Goal: Task Accomplishment & Management: Use online tool/utility

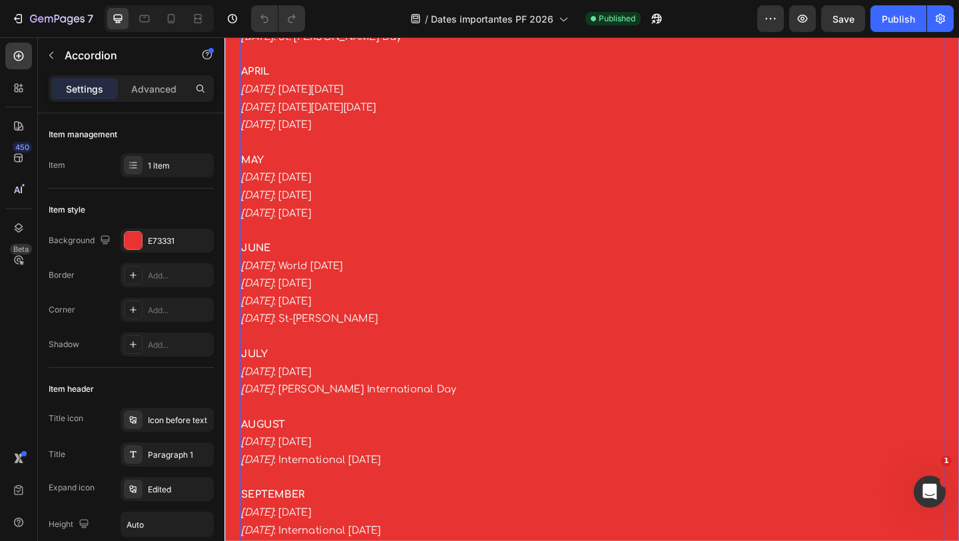
scroll to position [396, 0]
click at [370, 365] on p at bounding box center [623, 361] width 763 height 19
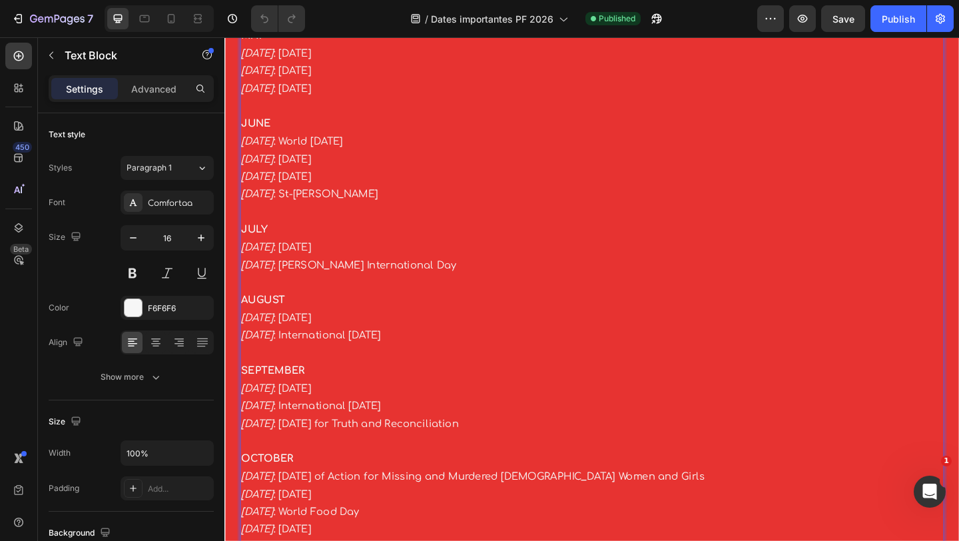
scroll to position [535, 0]
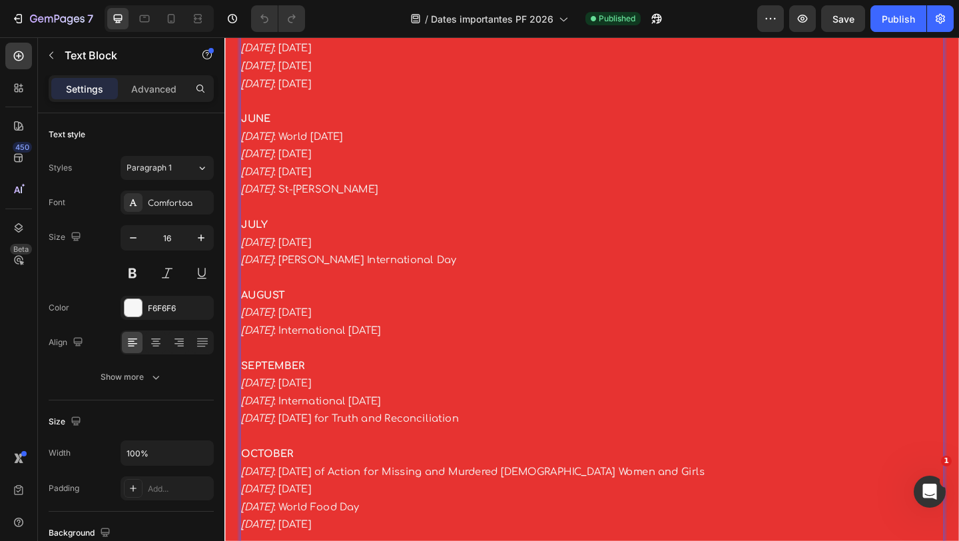
click at [255, 412] on icon "[DATE]" at bounding box center [259, 413] width 35 height 12
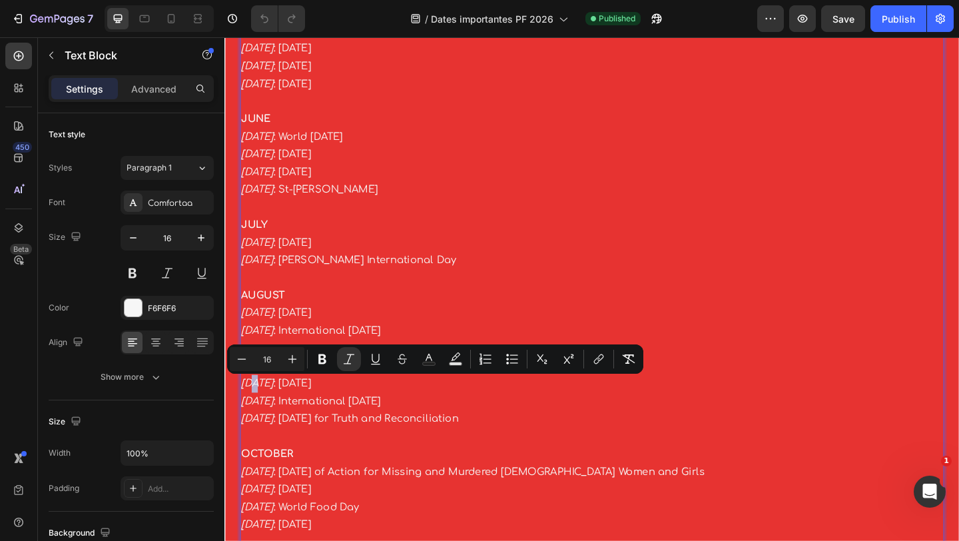
click at [254, 413] on icon "[DATE]" at bounding box center [259, 413] width 35 height 12
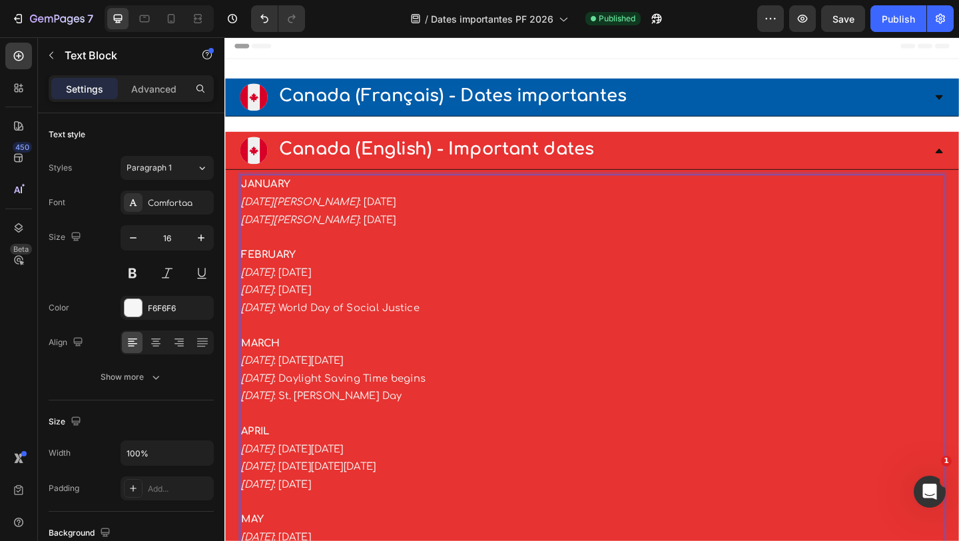
scroll to position [0, 0]
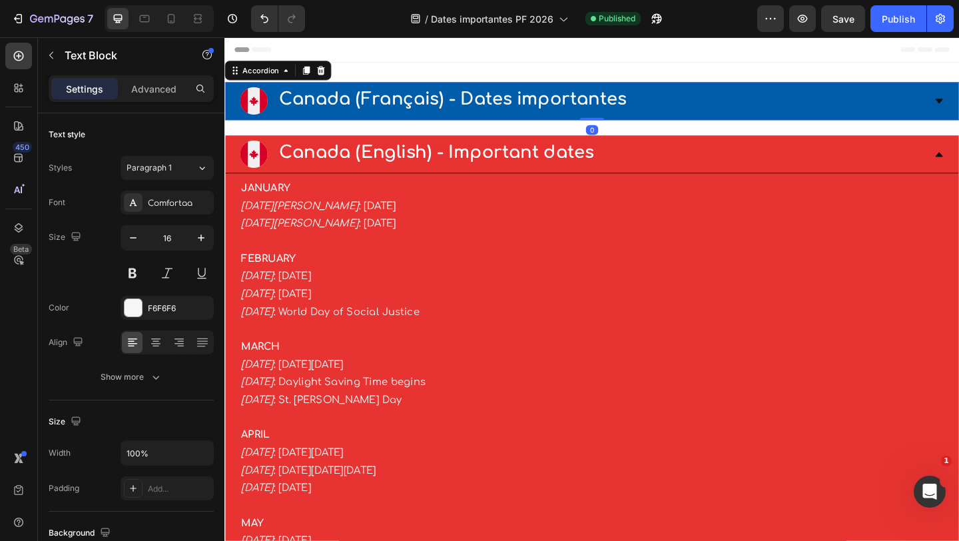
click at [958, 112] on div "Canada (Français) - Dates importantes" at bounding box center [624, 106] width 798 height 41
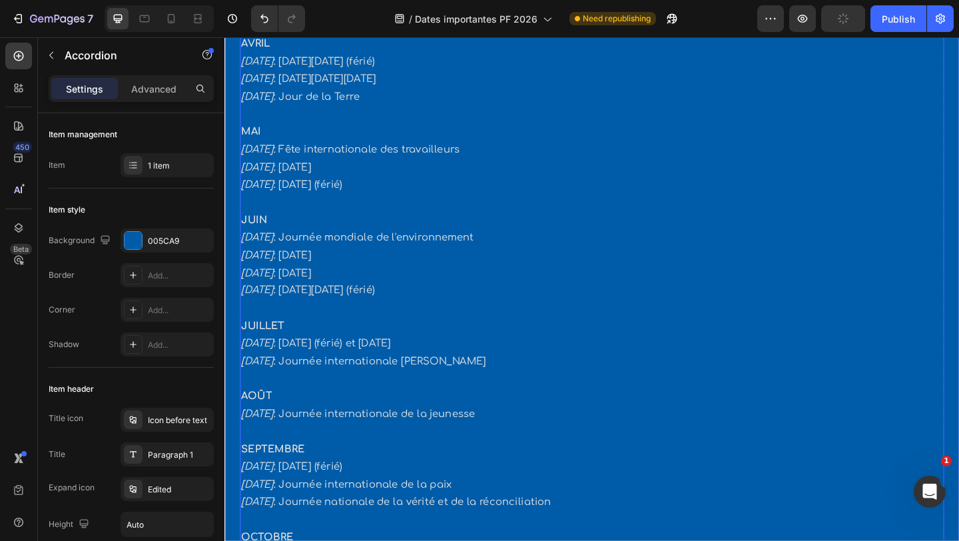
scroll to position [384, 0]
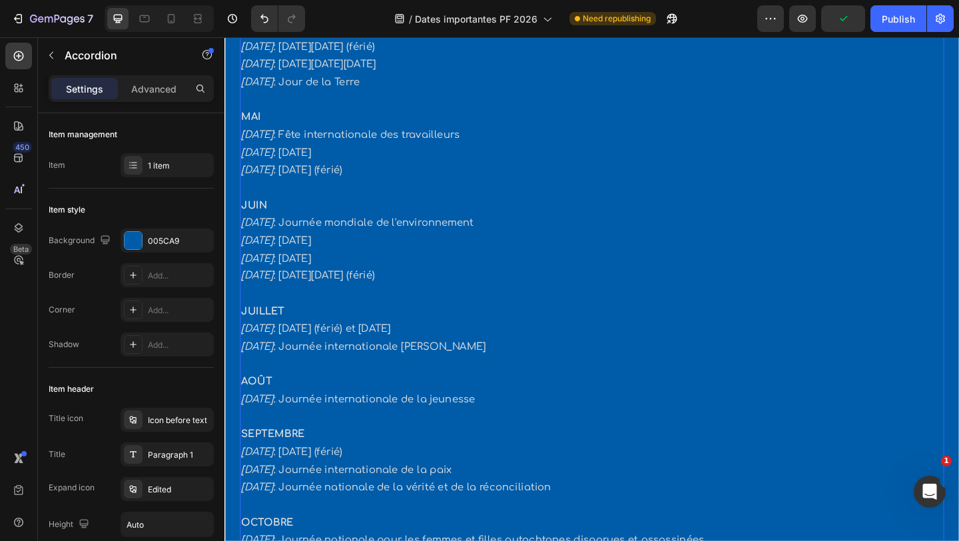
click at [250, 491] on icon "[DATE]" at bounding box center [259, 488] width 35 height 12
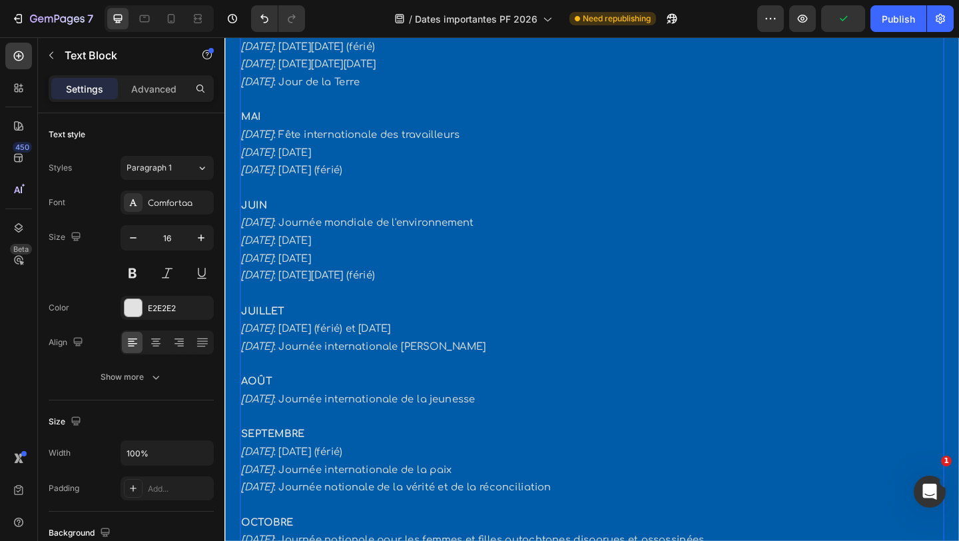
click at [250, 491] on icon "[DATE]" at bounding box center [259, 488] width 35 height 12
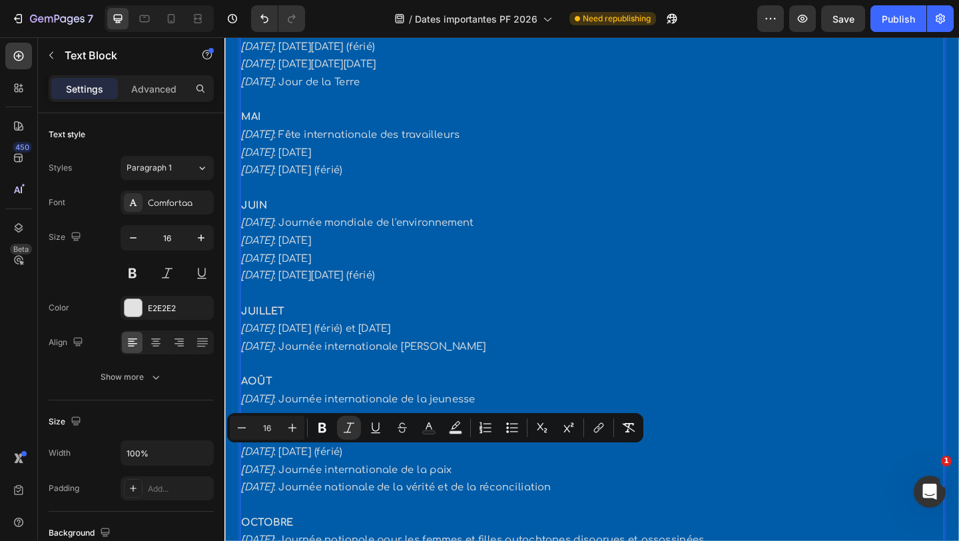
click at [256, 490] on icon "[DATE]" at bounding box center [259, 488] width 35 height 12
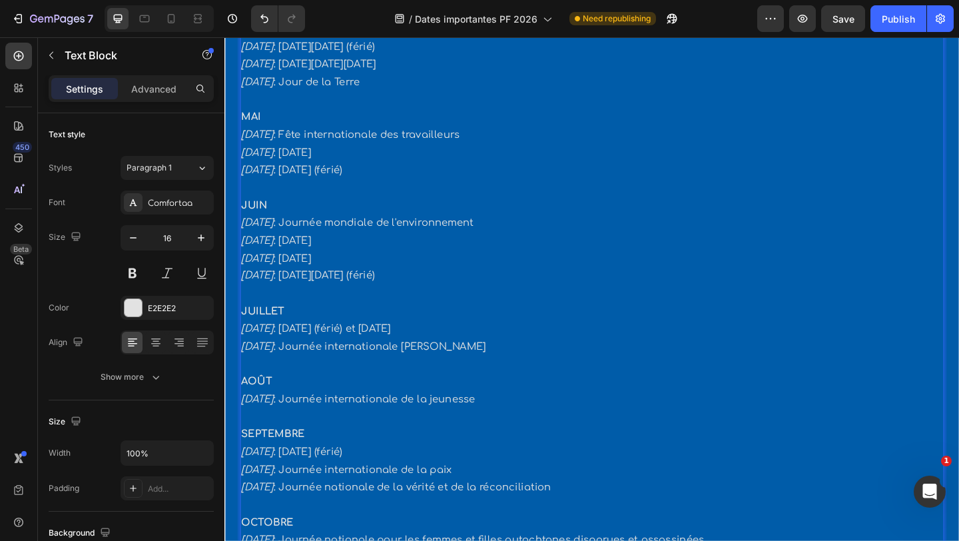
click at [254, 491] on icon "[DATE]" at bounding box center [259, 488] width 35 height 12
click at [898, 23] on div "Publish" at bounding box center [898, 19] width 33 height 14
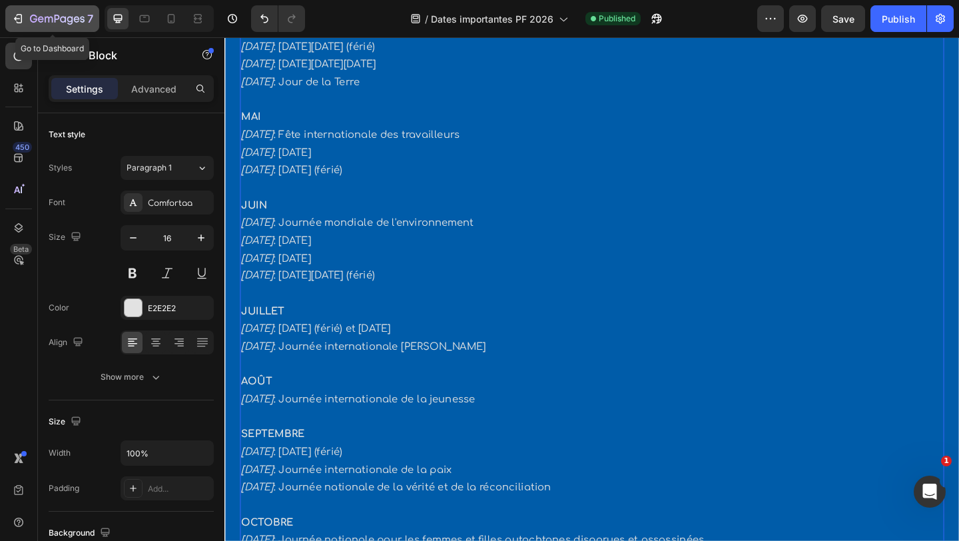
click at [19, 23] on icon "button" at bounding box center [20, 18] width 6 height 9
